Goal: Task Accomplishment & Management: Complete application form

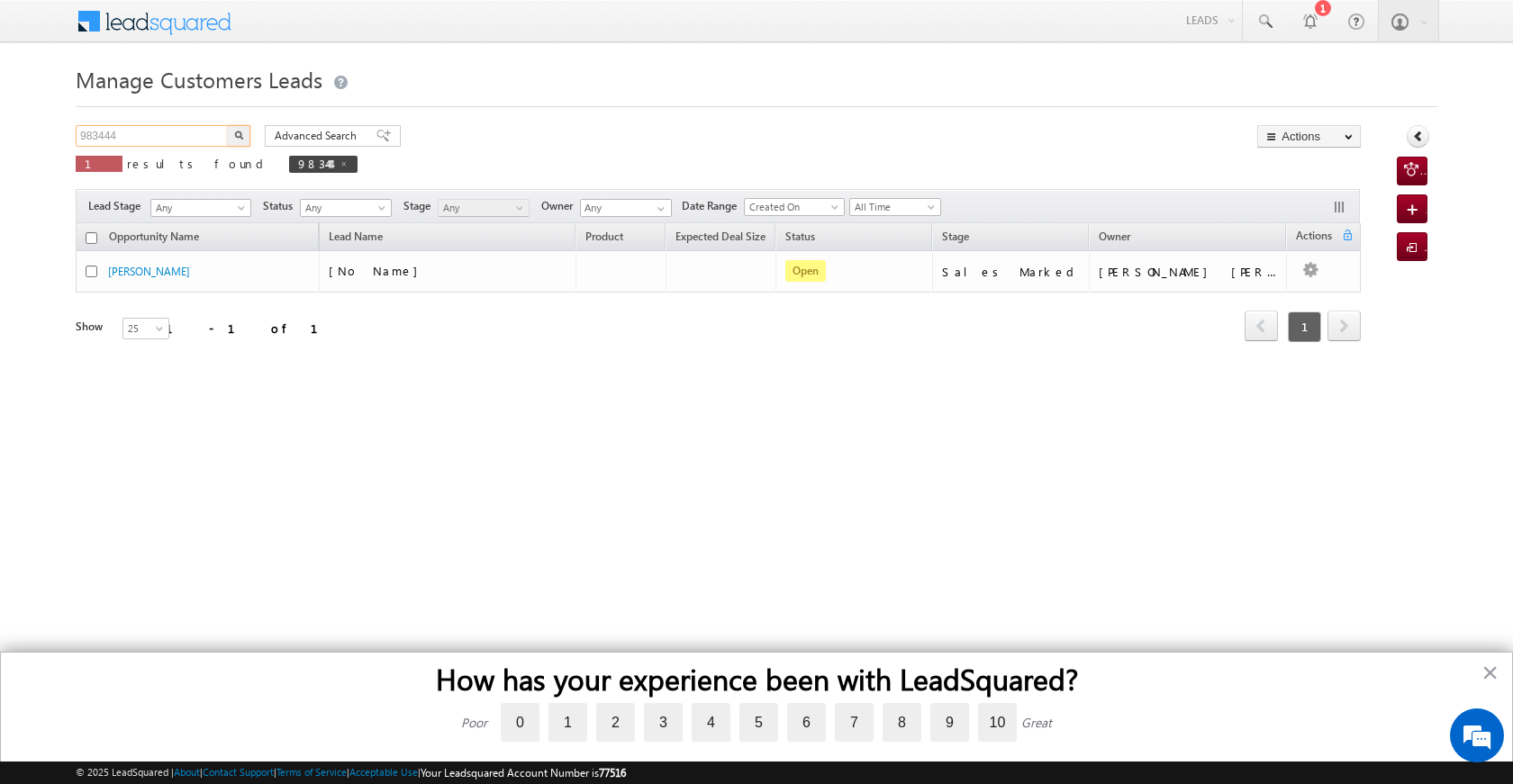
drag, startPoint x: 155, startPoint y: 126, endPoint x: 72, endPoint y: 134, distance: 83.4
click at [72, 134] on body "Menu [PERSON_NAME] [PERSON_NAME] a2@ks erve." at bounding box center [756, 255] width 1513 height 511
paste input "1"
type input "983441"
click at [236, 132] on img "button" at bounding box center [238, 134] width 9 height 9
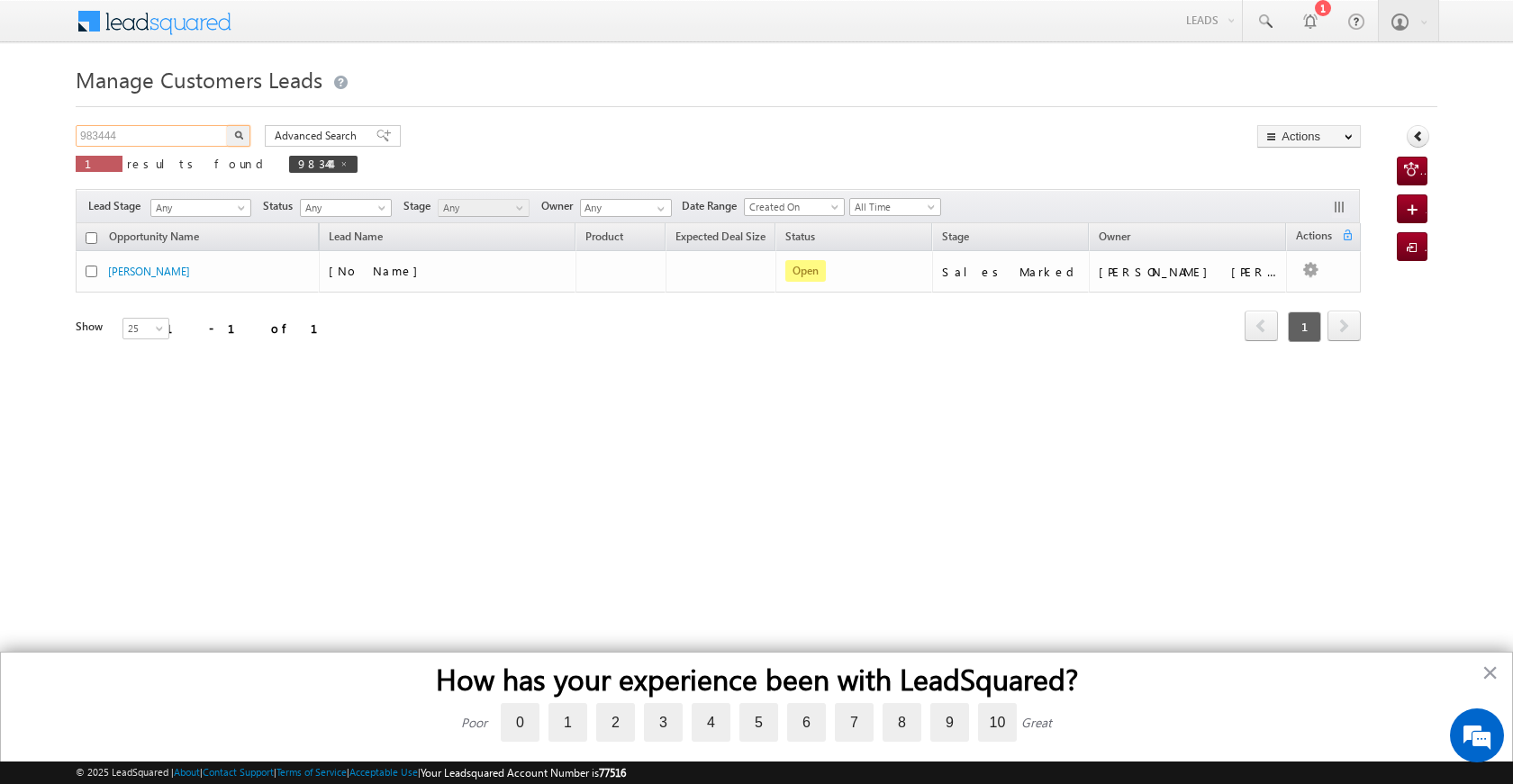
drag, startPoint x: 136, startPoint y: 140, endPoint x: 34, endPoint y: 124, distance: 103.2
click at [34, 124] on body "Menu [PERSON_NAME] [PERSON_NAME] a2@ks erve." at bounding box center [756, 255] width 1513 height 511
paste input "1"
click at [230, 131] on button "button" at bounding box center [238, 135] width 24 height 22
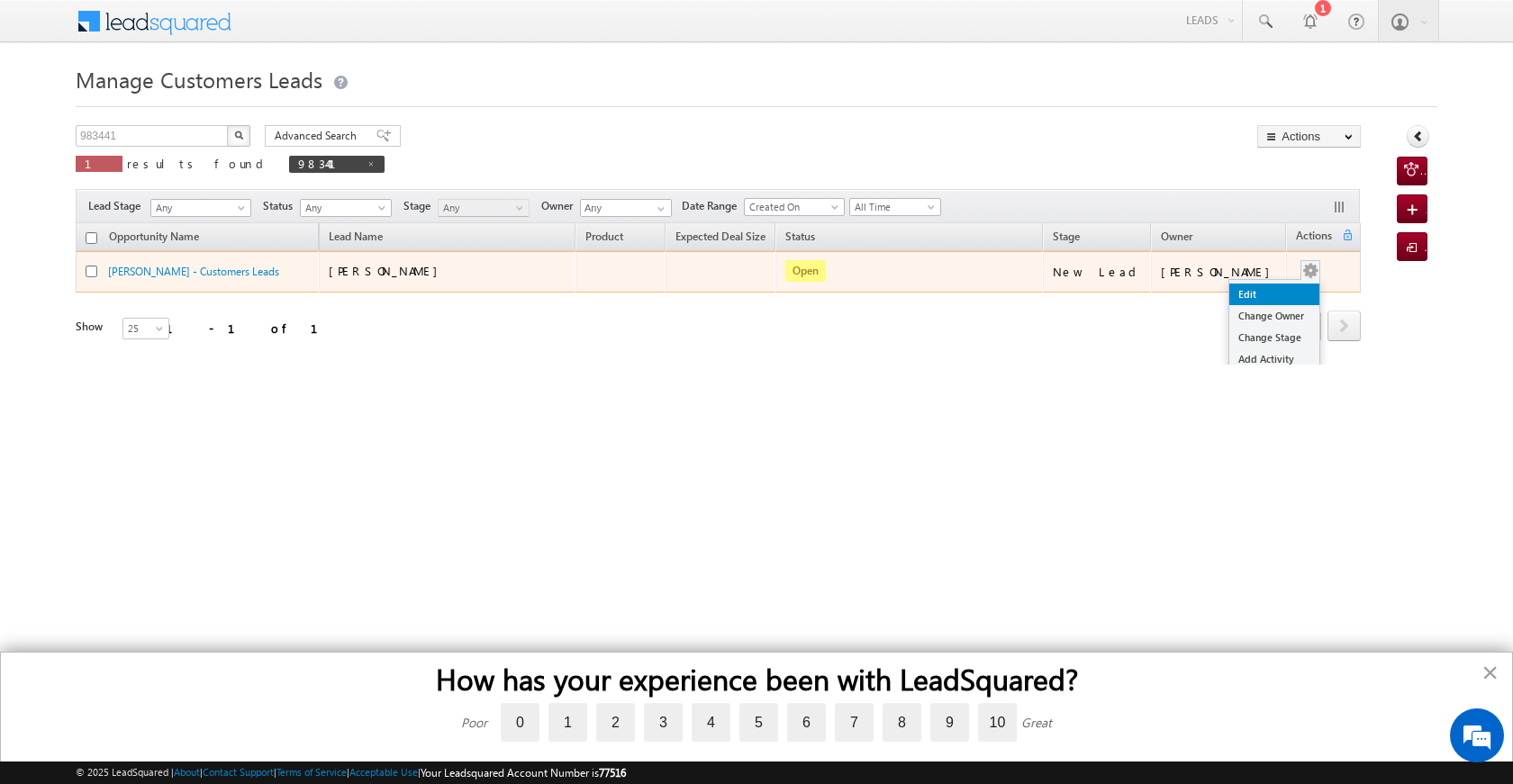
click at [1273, 294] on link "Edit" at bounding box center [1274, 294] width 91 height 22
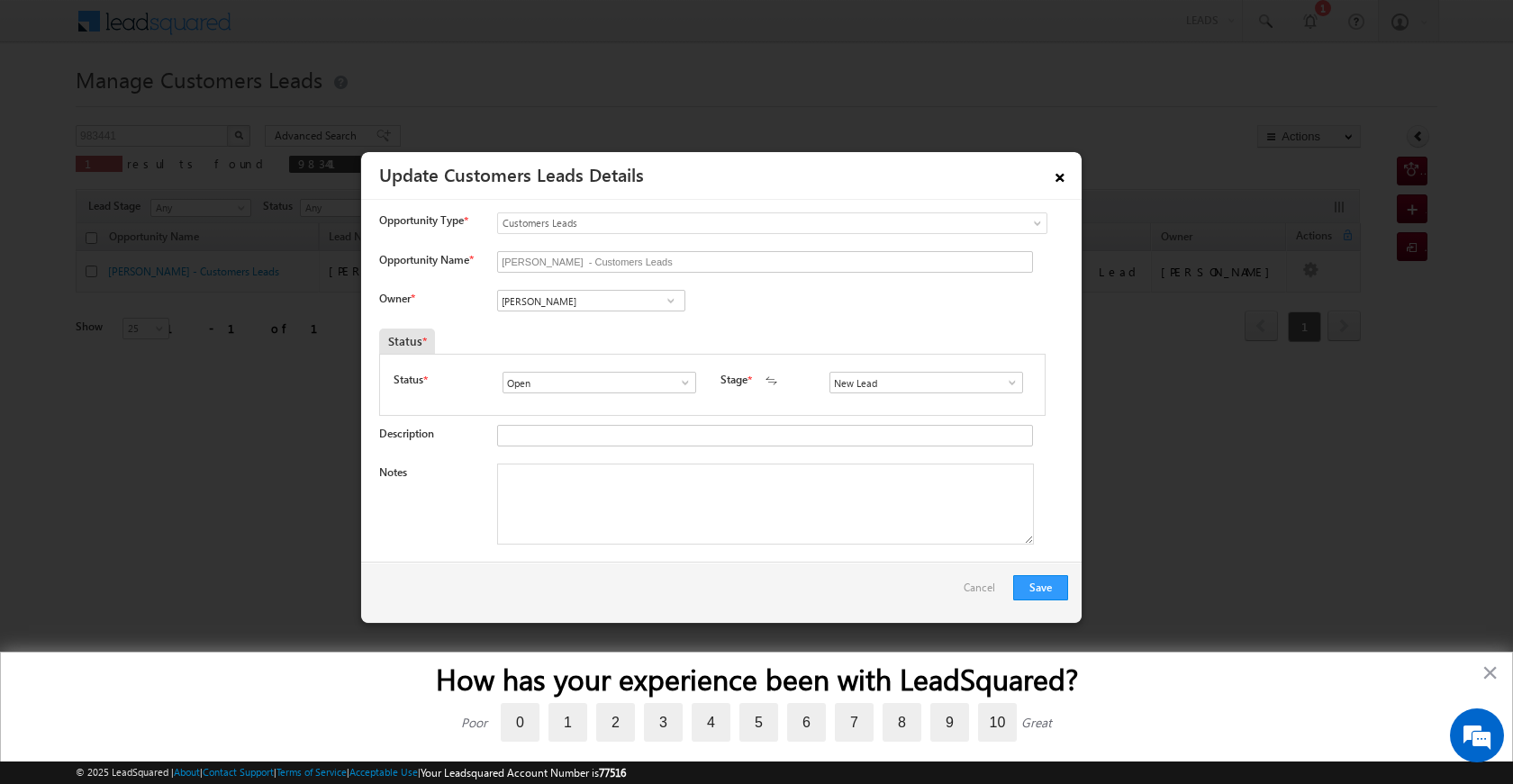
click at [1059, 172] on link "×" at bounding box center [1060, 173] width 30 height 31
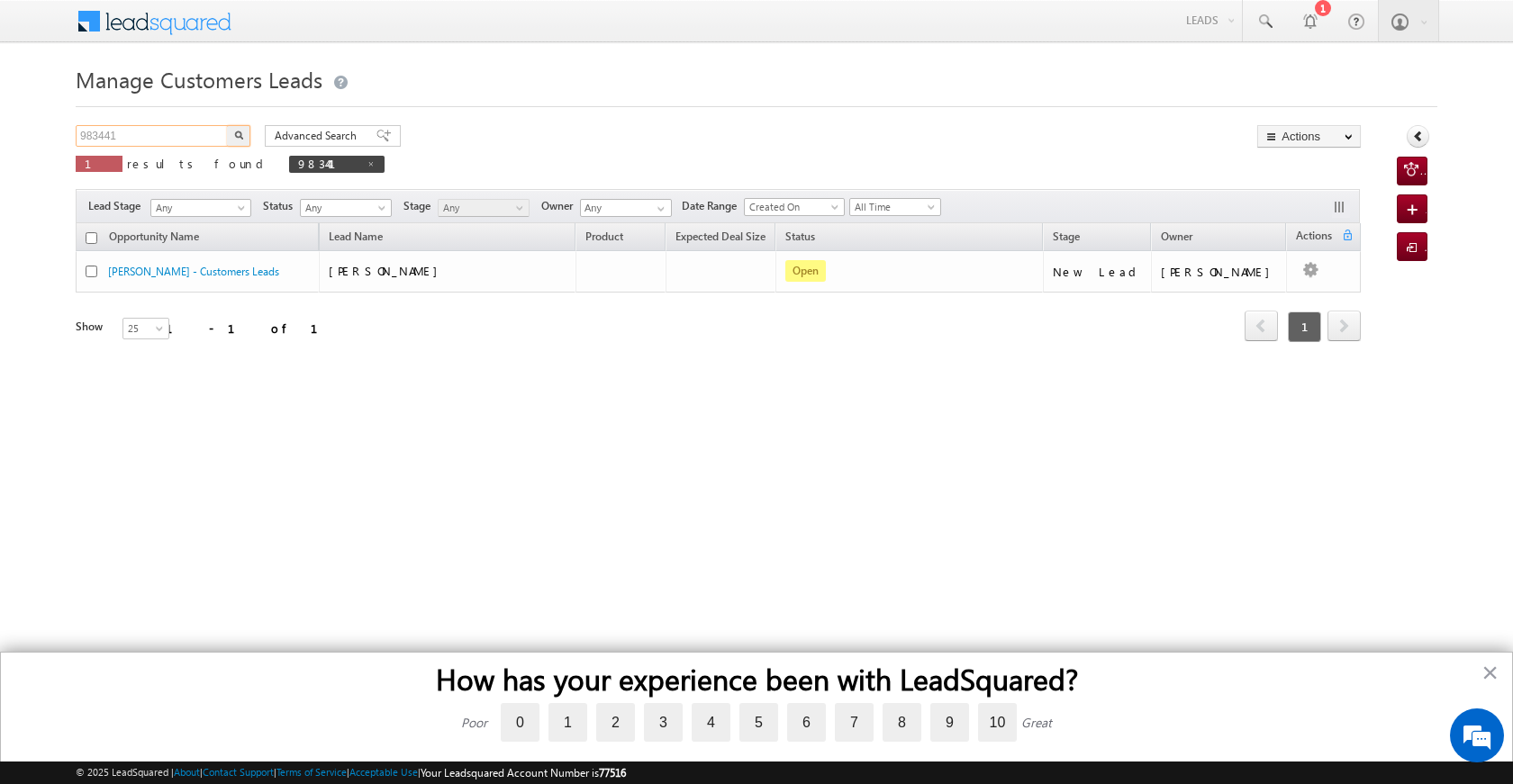
drag, startPoint x: 147, startPoint y: 140, endPoint x: 64, endPoint y: 137, distance: 83.1
click at [64, 137] on body "Menu [PERSON_NAME] [PERSON_NAME] a2@ks erve." at bounding box center [756, 255] width 1513 height 511
paste input "93813324"
type input "9893813324"
click at [242, 137] on img "button" at bounding box center [238, 134] width 9 height 9
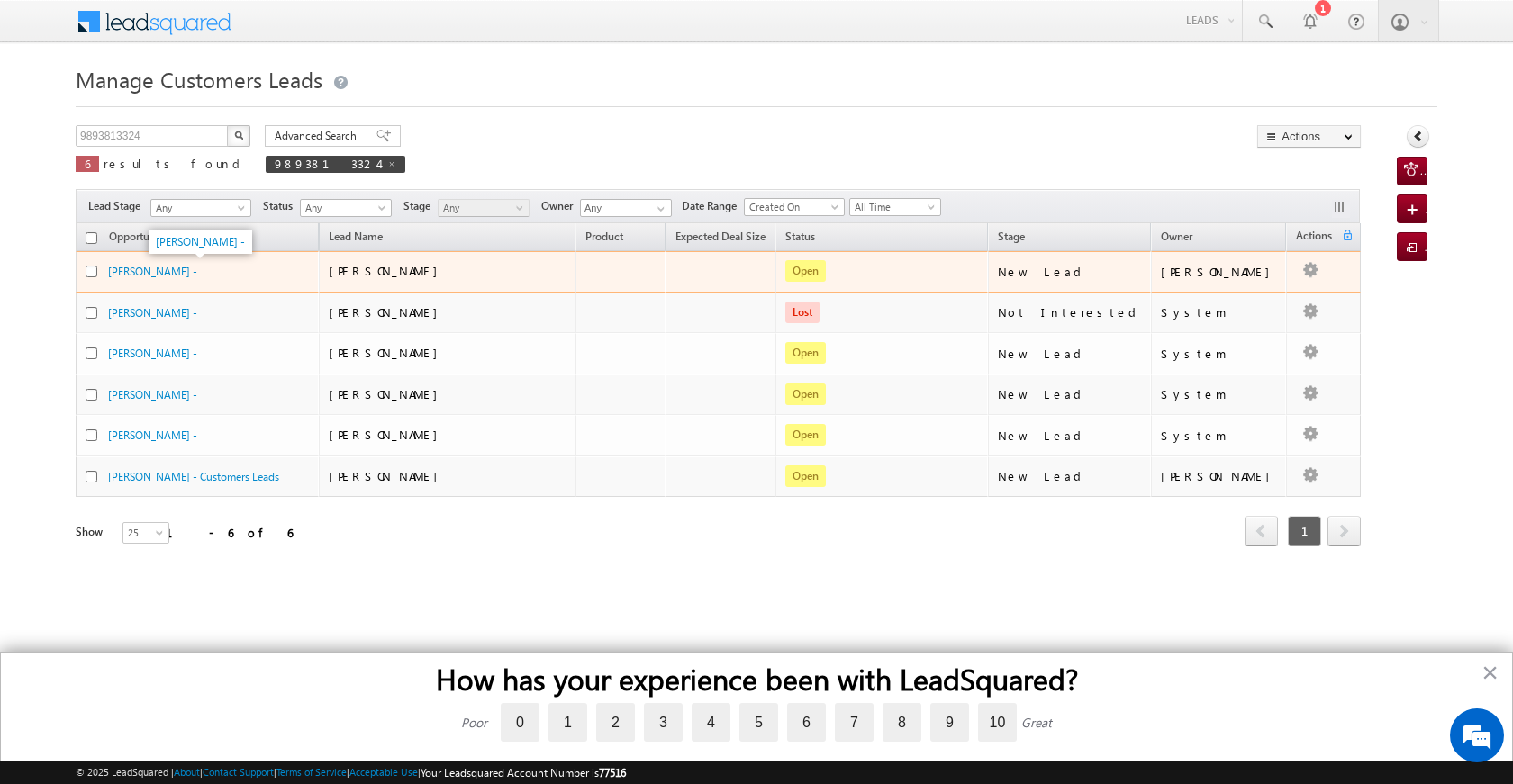
click at [229, 265] on div "Kaushalya Yadav -" at bounding box center [197, 271] width 180 height 17
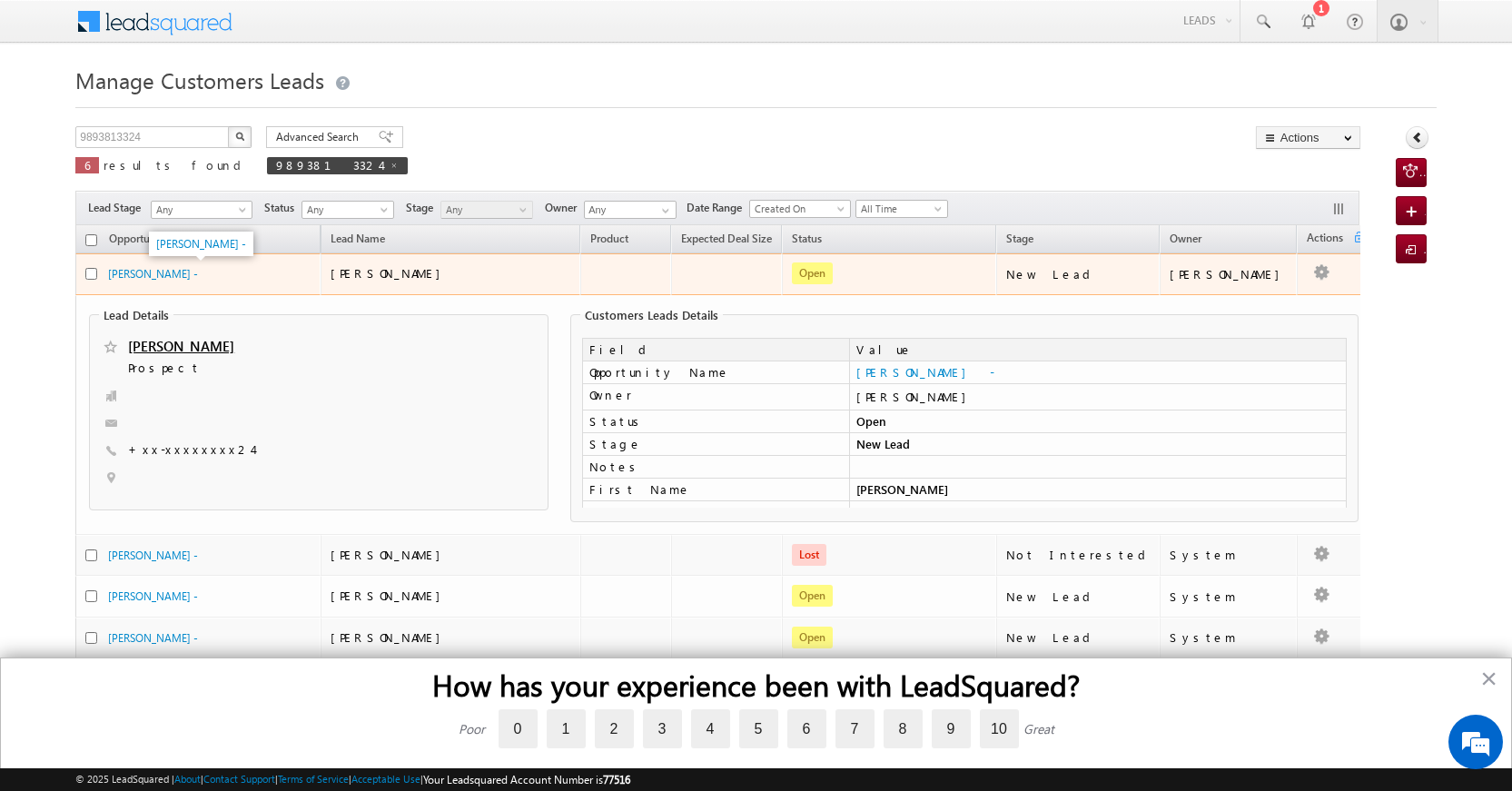
click at [231, 276] on div "Kaushalya Yadav -" at bounding box center [198, 274] width 182 height 17
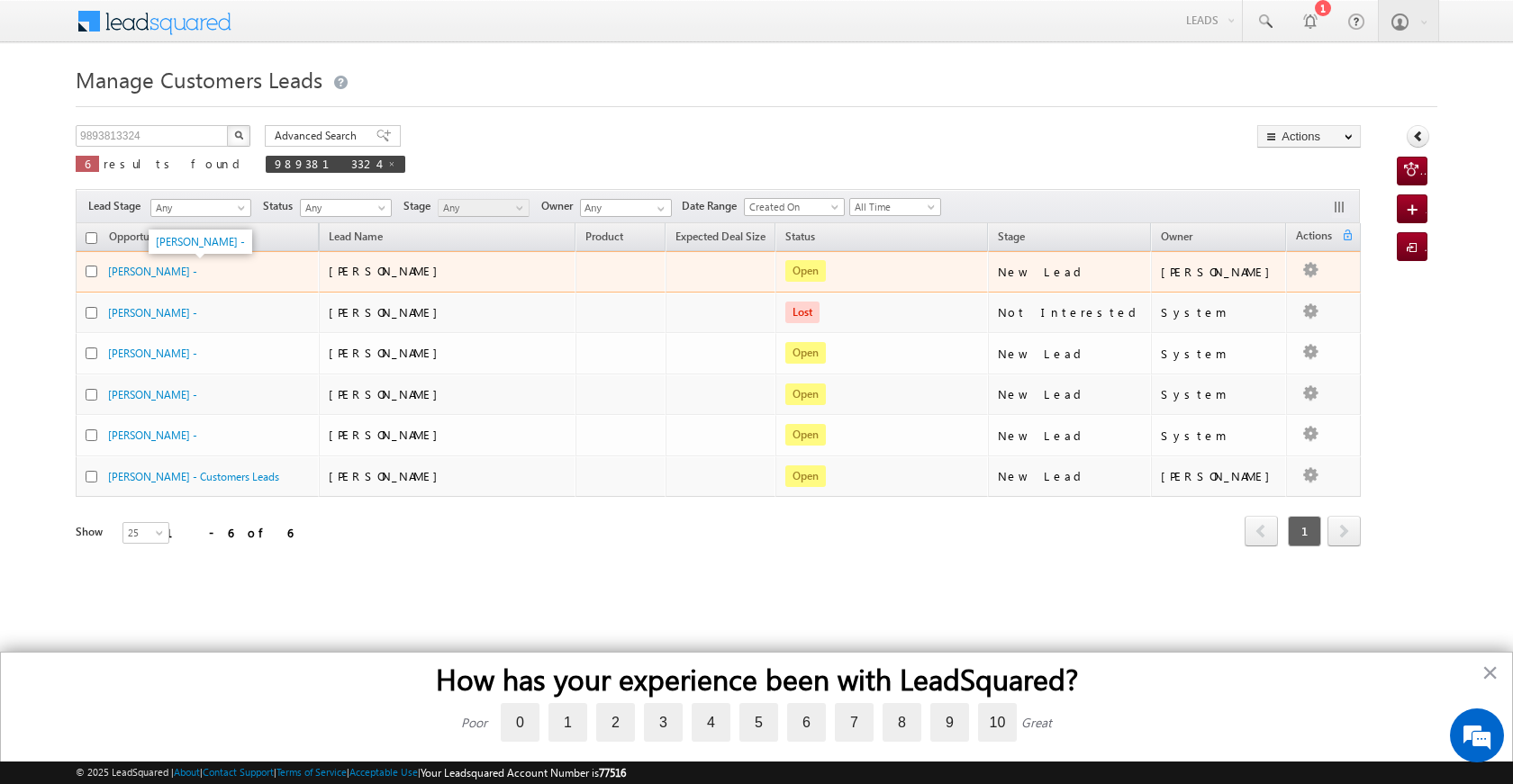
click at [273, 272] on div "Kaushalya Yadav -" at bounding box center [197, 271] width 180 height 17
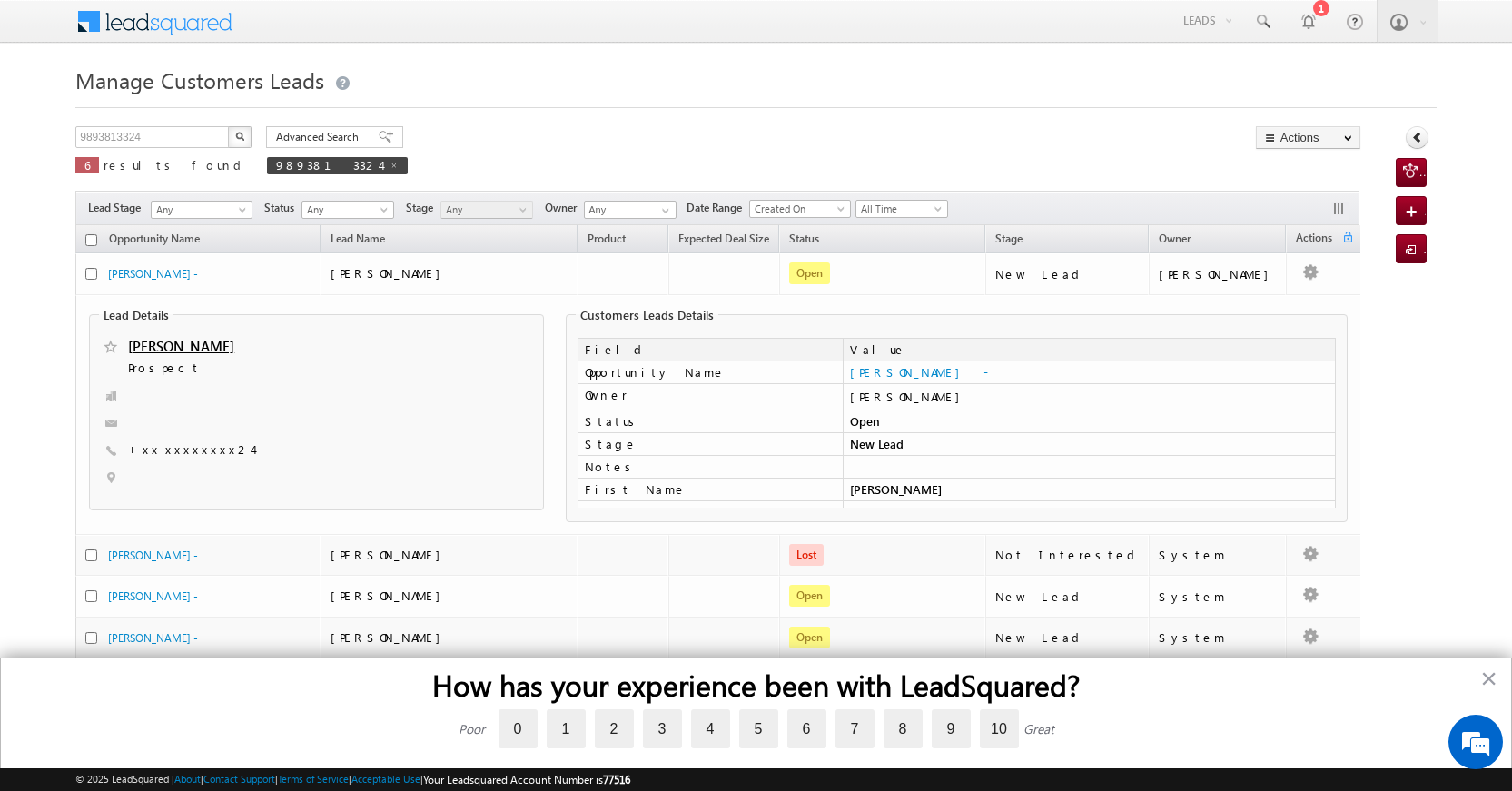
click at [243, 128] on button "button" at bounding box center [239, 136] width 24 height 22
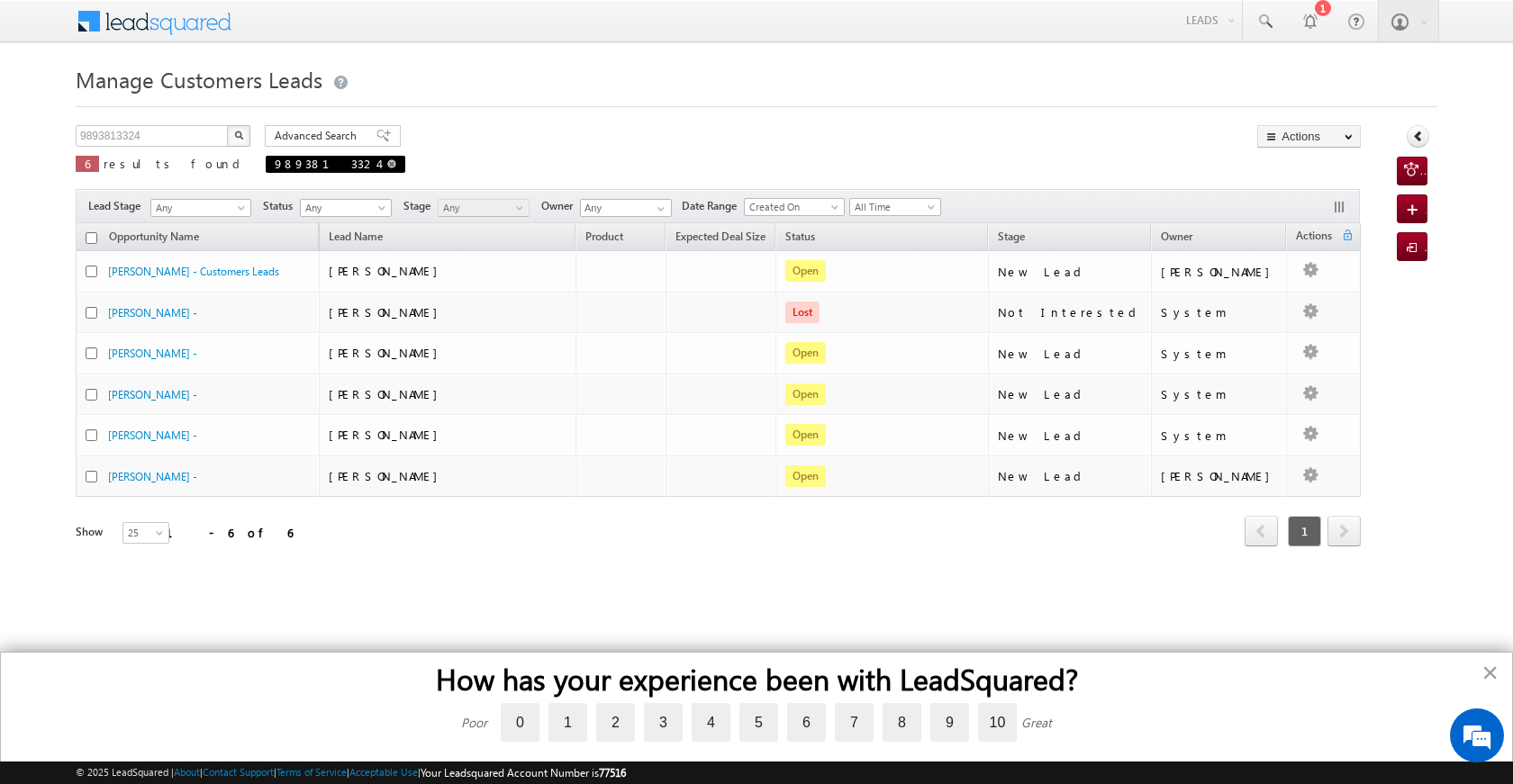
click at [274, 168] on span "9893813324" at bounding box center [326, 164] width 104 height 15
click at [238, 126] on button "button" at bounding box center [238, 135] width 24 height 22
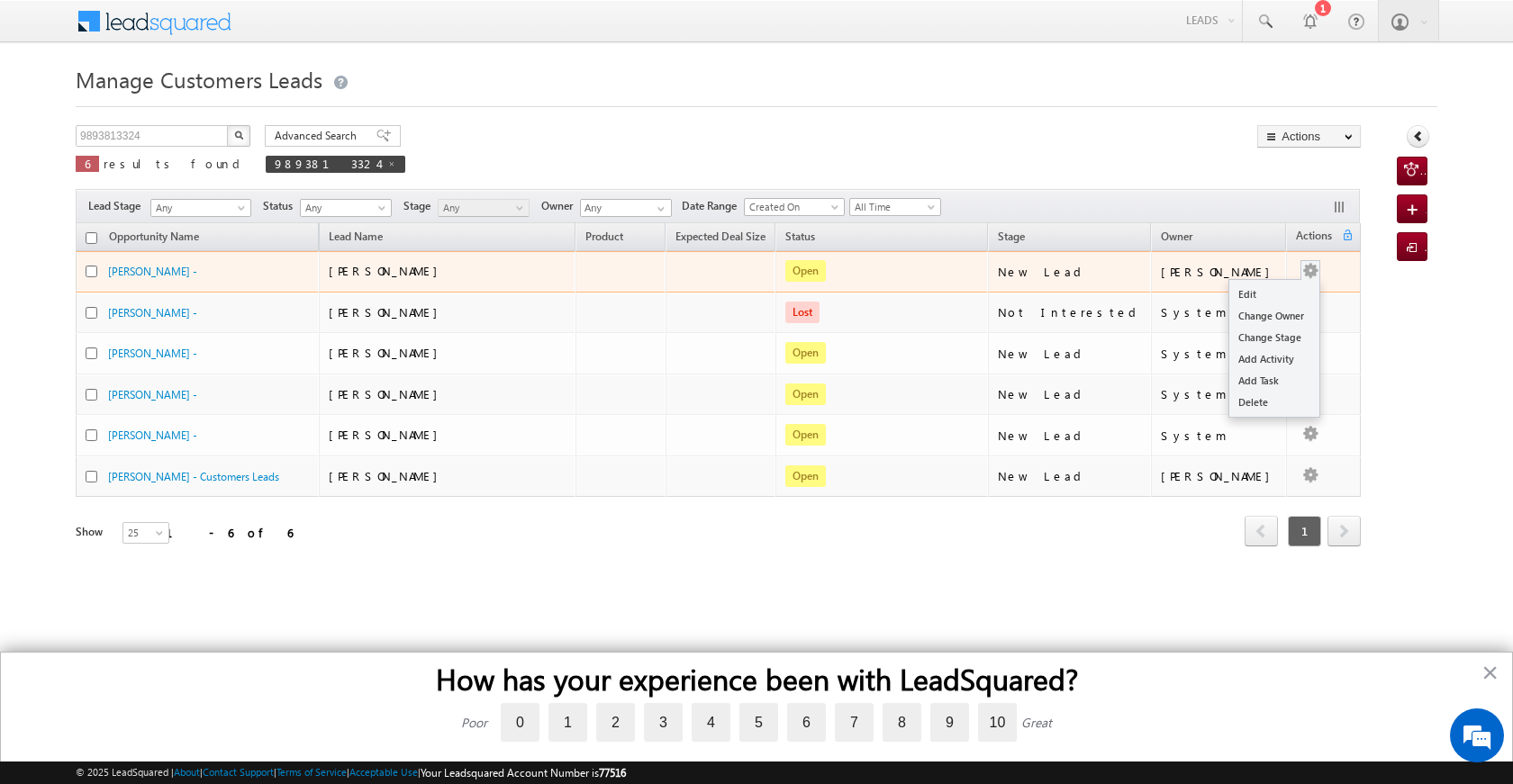
click at [1318, 264] on button "button" at bounding box center [1310, 271] width 18 height 18
click at [1274, 297] on link "Edit" at bounding box center [1274, 294] width 91 height 22
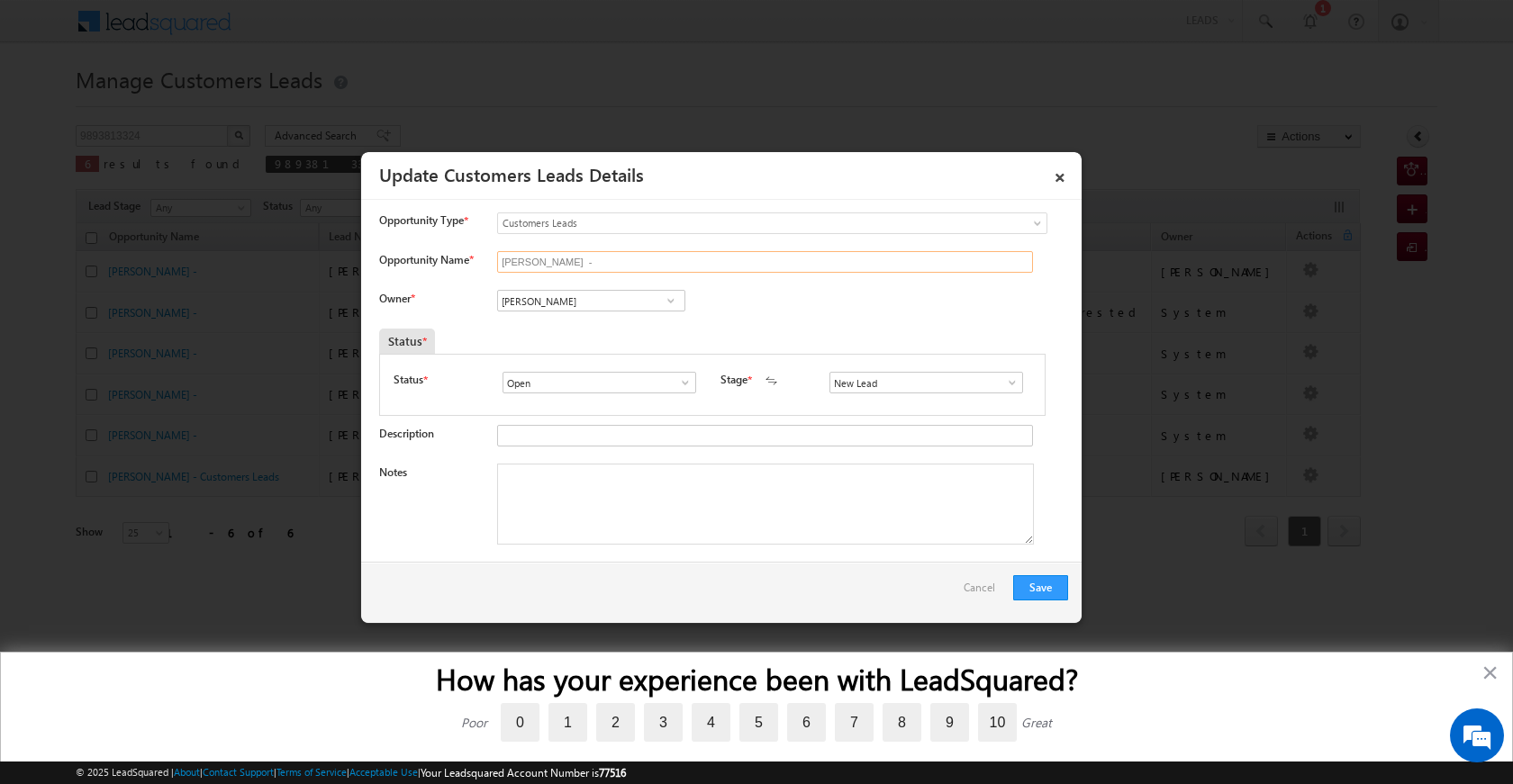
click at [589, 261] on input "Kaushalya Yadav -" at bounding box center [765, 262] width 535 height 22
drag, startPoint x: 594, startPoint y: 260, endPoint x: 485, endPoint y: 256, distance: 109.1
click at [485, 256] on div "Opportunity Name * Kaushalya Yadav -" at bounding box center [723, 266] width 689 height 30
click at [596, 259] on input "Kaushalya Yadav -" at bounding box center [765, 262] width 535 height 22
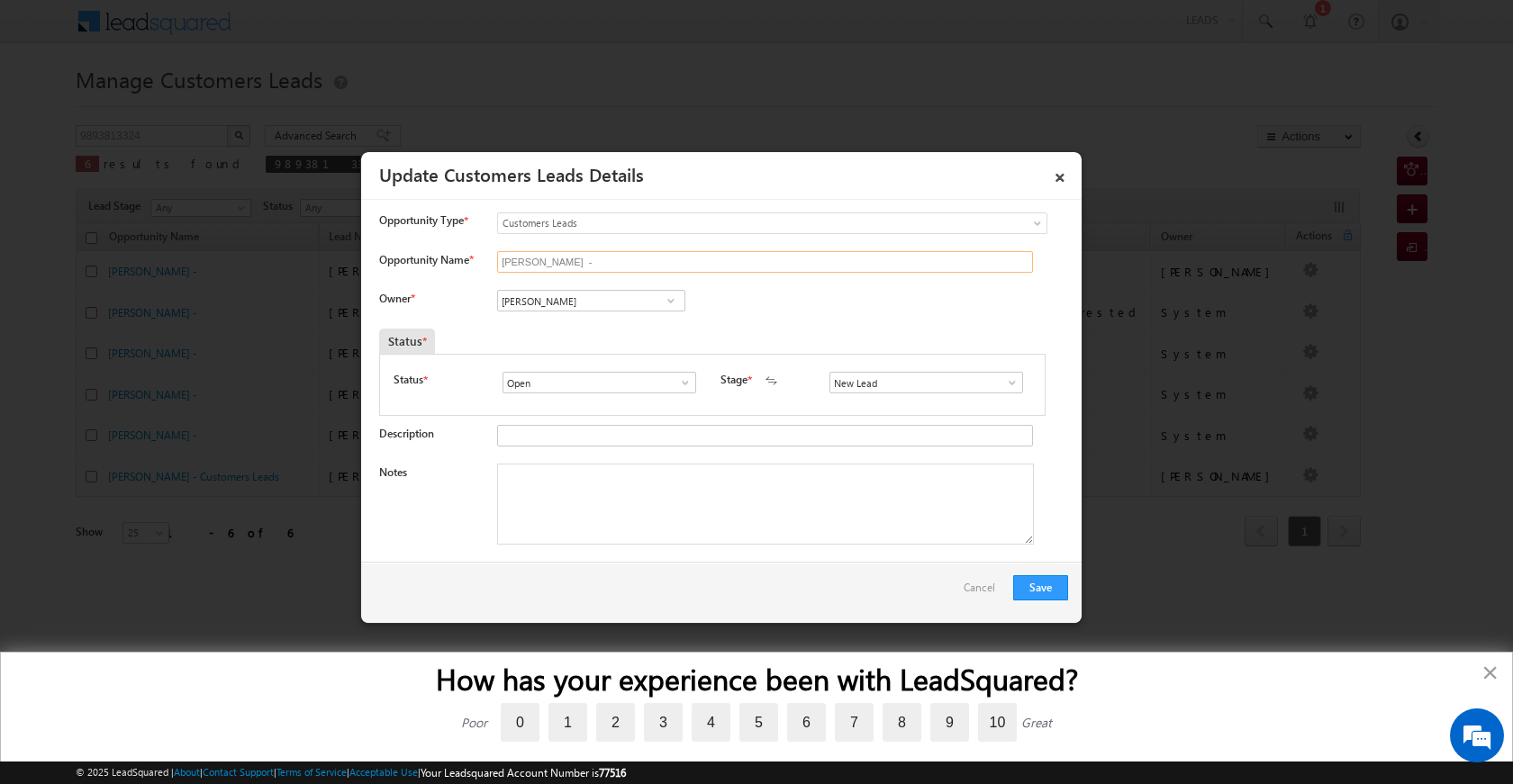
drag, startPoint x: 596, startPoint y: 259, endPoint x: 555, endPoint y: 261, distance: 41.0
click at [555, 261] on input "Kaushalya Yadav -" at bounding box center [765, 262] width 535 height 22
paste input "AUSHLYA SHYAM YADAV"
type input "KAUSHLYA dhaneswar yadav"
click at [670, 300] on span at bounding box center [671, 300] width 18 height 14
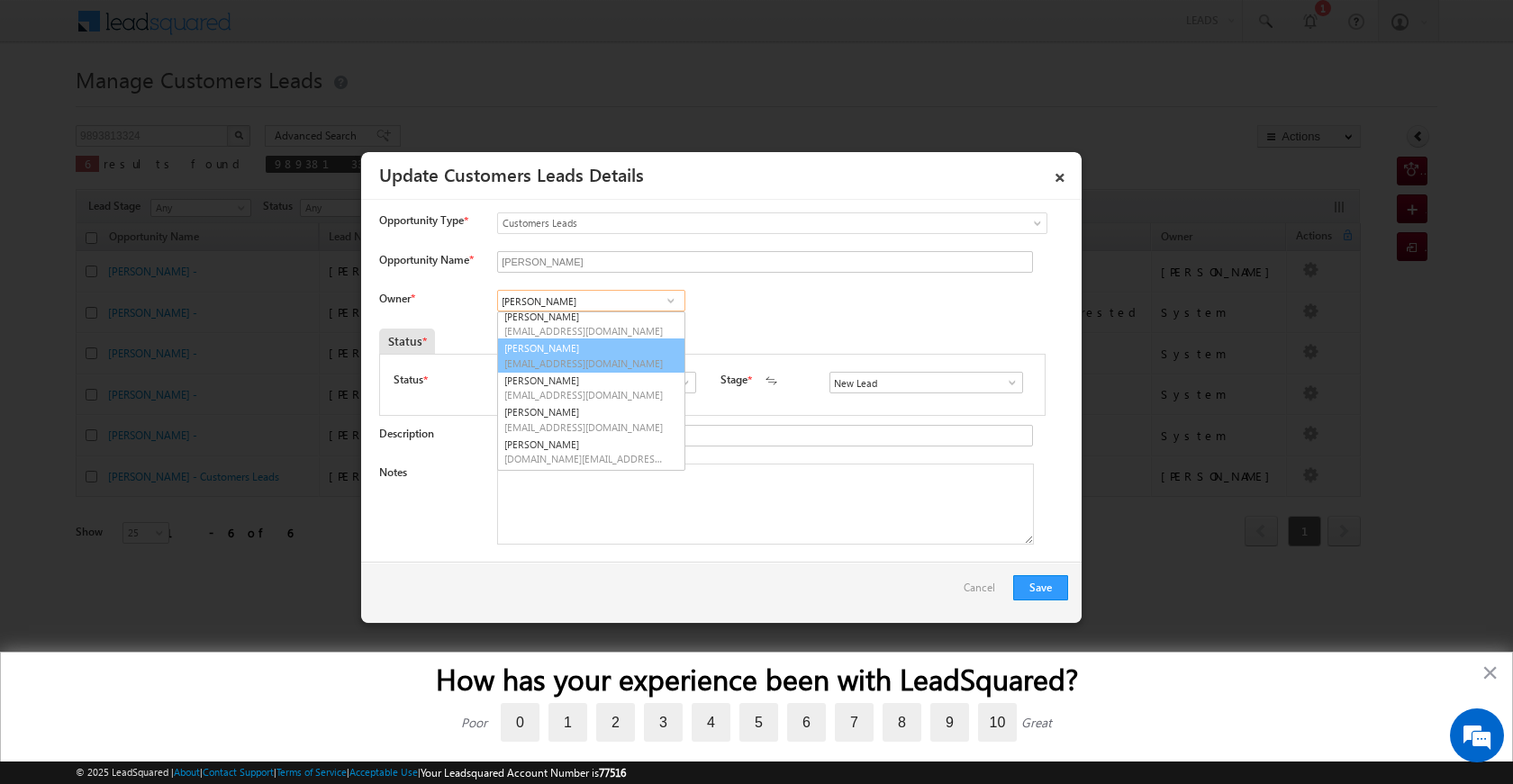
scroll to position [37, 0]
click at [666, 304] on span at bounding box center [671, 300] width 18 height 14
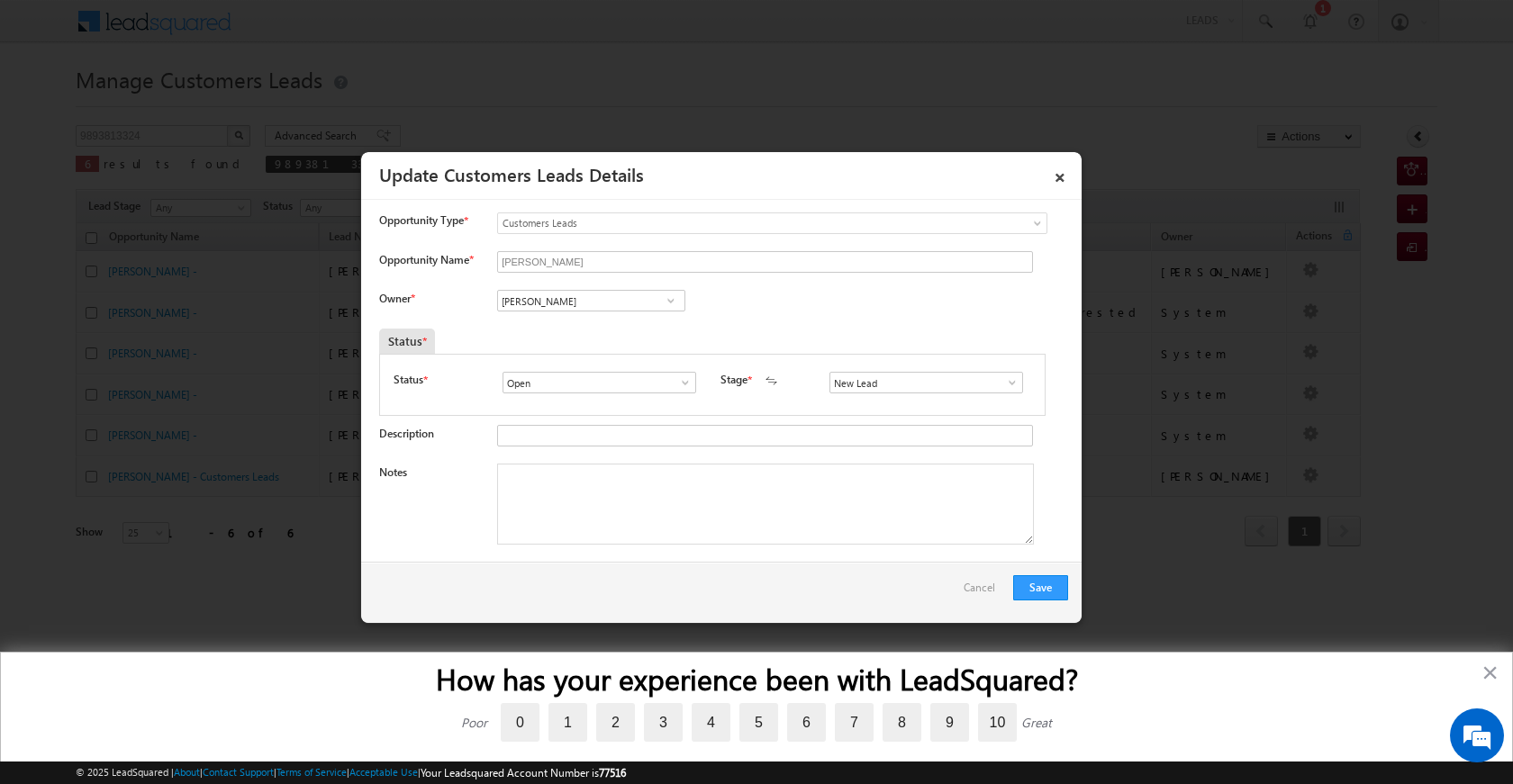
click at [666, 304] on span at bounding box center [671, 300] width 18 height 14
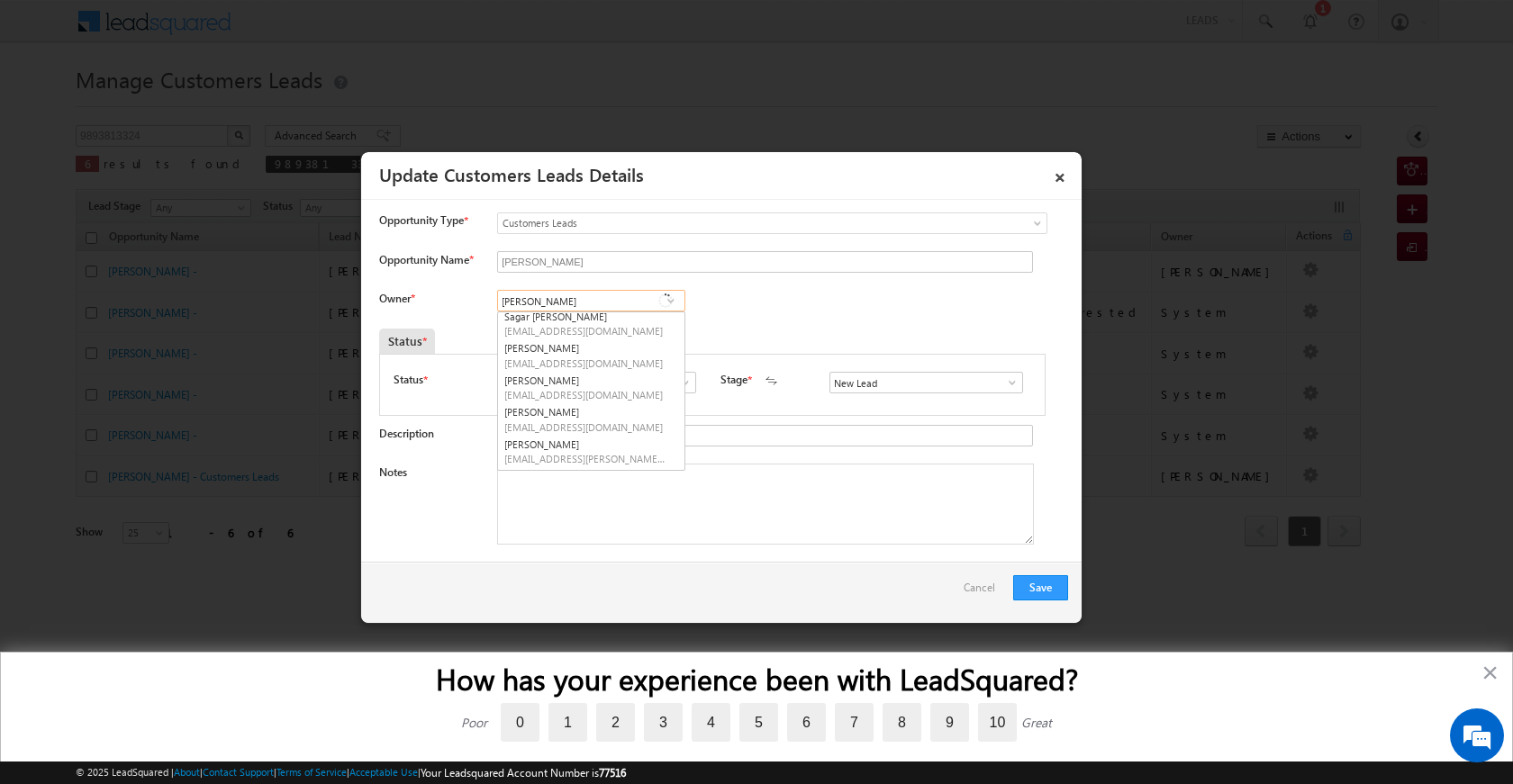
scroll to position [0, 0]
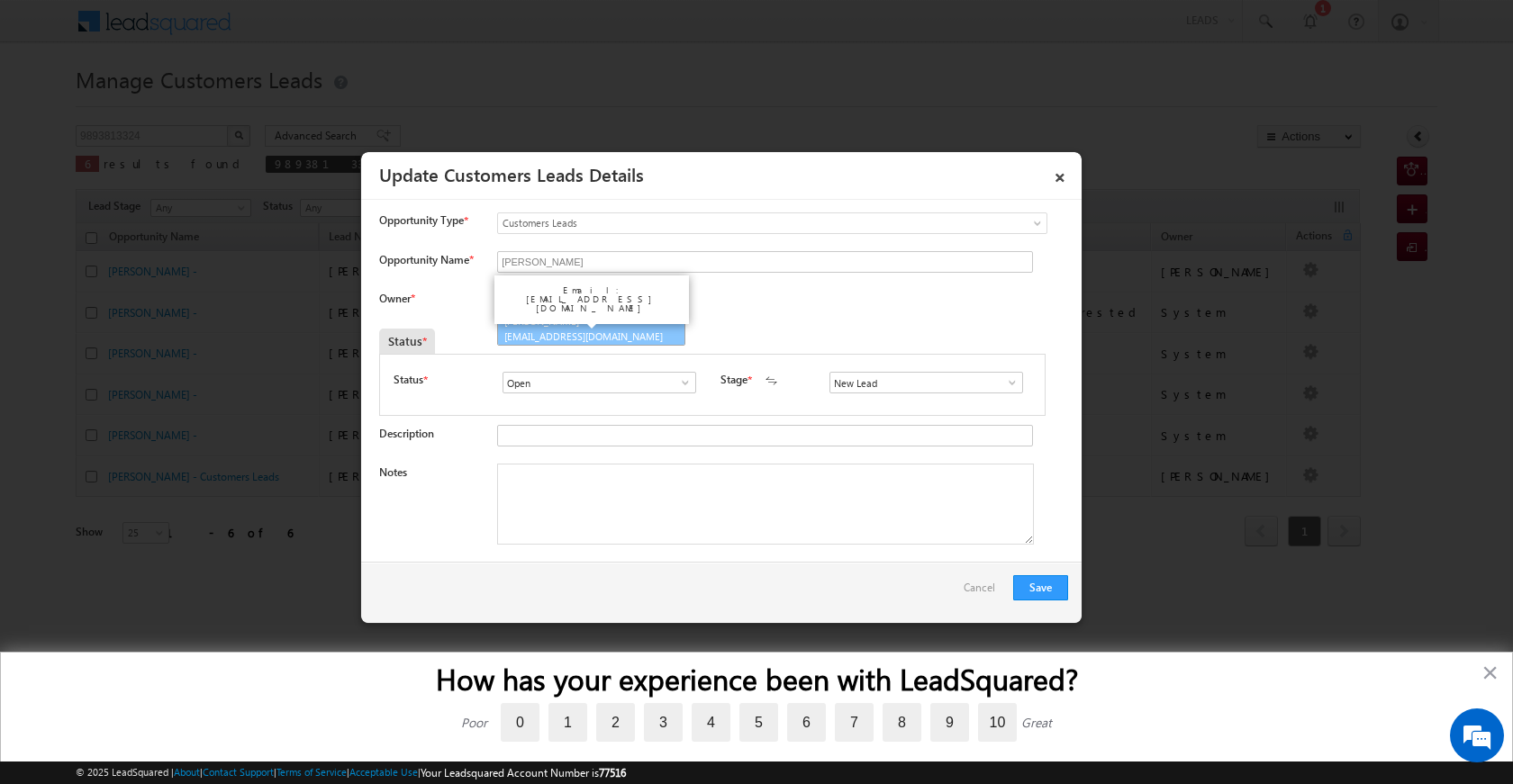
click at [564, 337] on span "shivnarayan.dehariya@sgrlimited.in" at bounding box center [585, 336] width 162 height 13
type input "Shivnarayan Dehariya"
click at [740, 517] on textarea "Notes" at bounding box center [765, 504] width 536 height 81
click at [1003, 381] on span at bounding box center [1012, 382] width 18 height 14
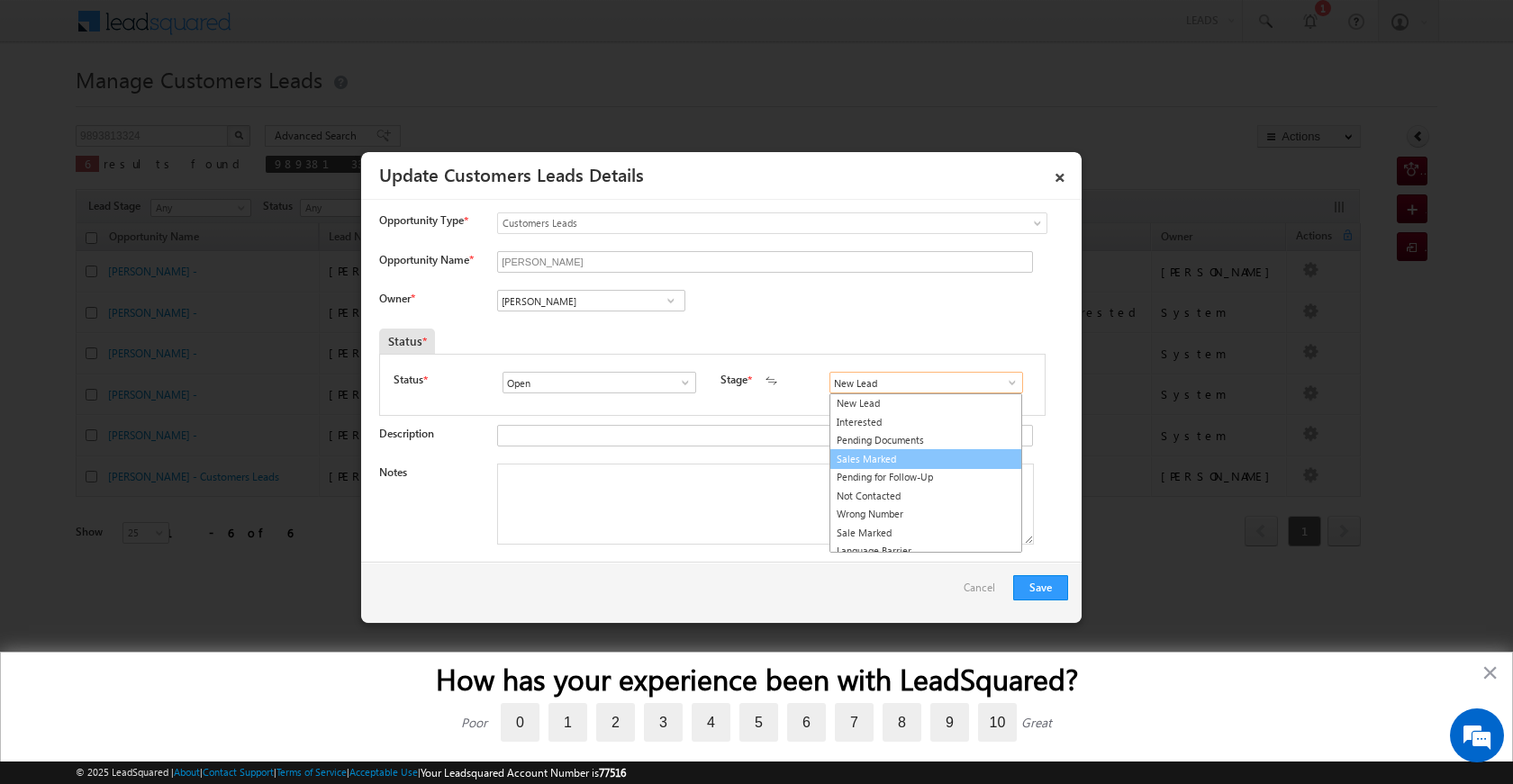
click at [947, 461] on link "Sales Marked" at bounding box center [926, 460] width 192 height 21
type input "Sales Marked"
click at [743, 504] on textarea "Notes" at bounding box center [765, 504] width 536 height 81
click at [607, 503] on textarea "Notes" at bounding box center [765, 504] width 536 height 81
paste textarea "KAUSHLYA SHYAM YADAV480106 to chh 9893813324 480106 to chhindwara CX NEED TOPUP…"
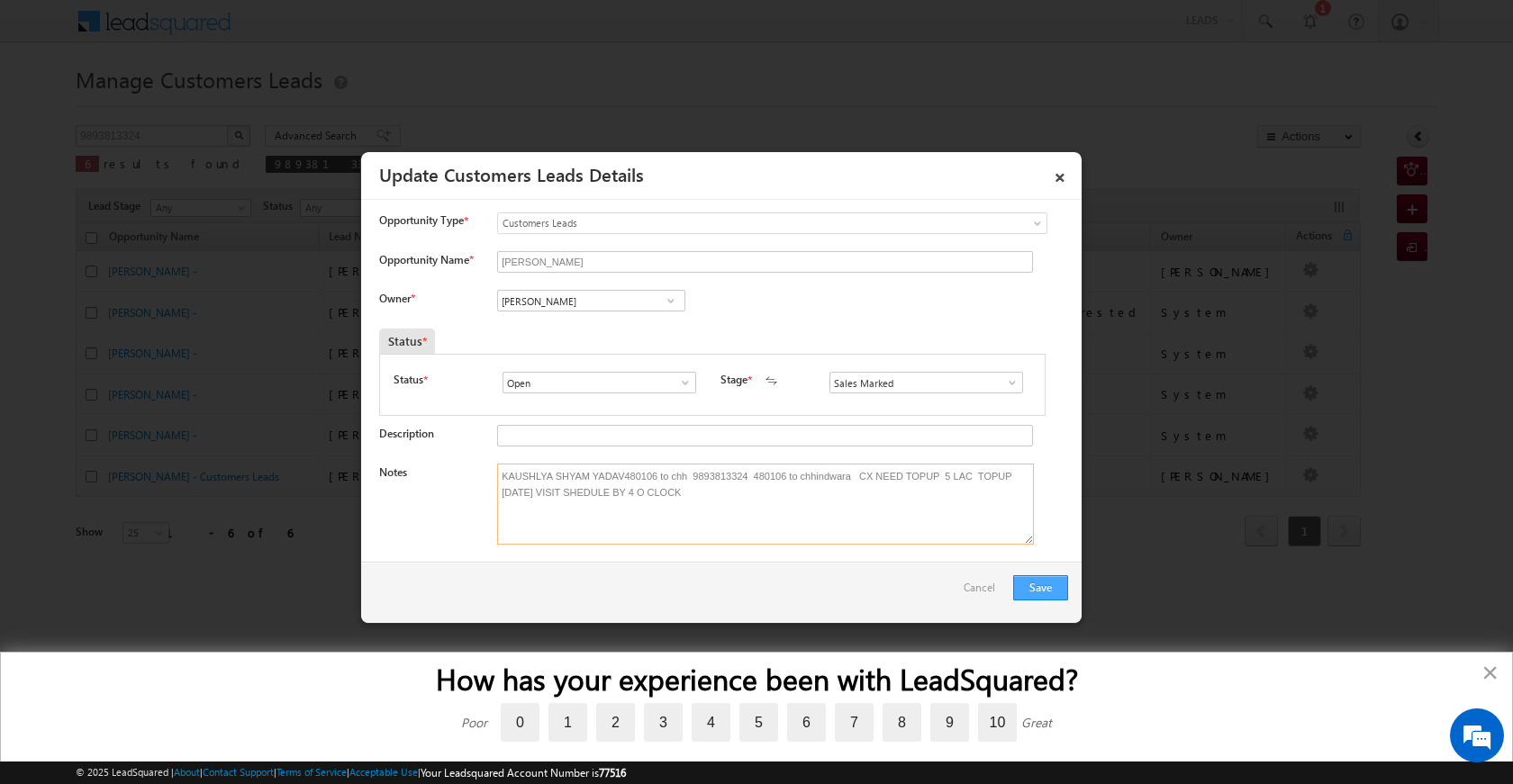
type textarea "KAUSHLYA SHYAM YADAV480106 to chh 9893813324 480106 to chhindwara CX NEED TOPUP…"
click at [1031, 584] on button "Save" at bounding box center [1040, 588] width 55 height 25
